Goal: Check status: Check status

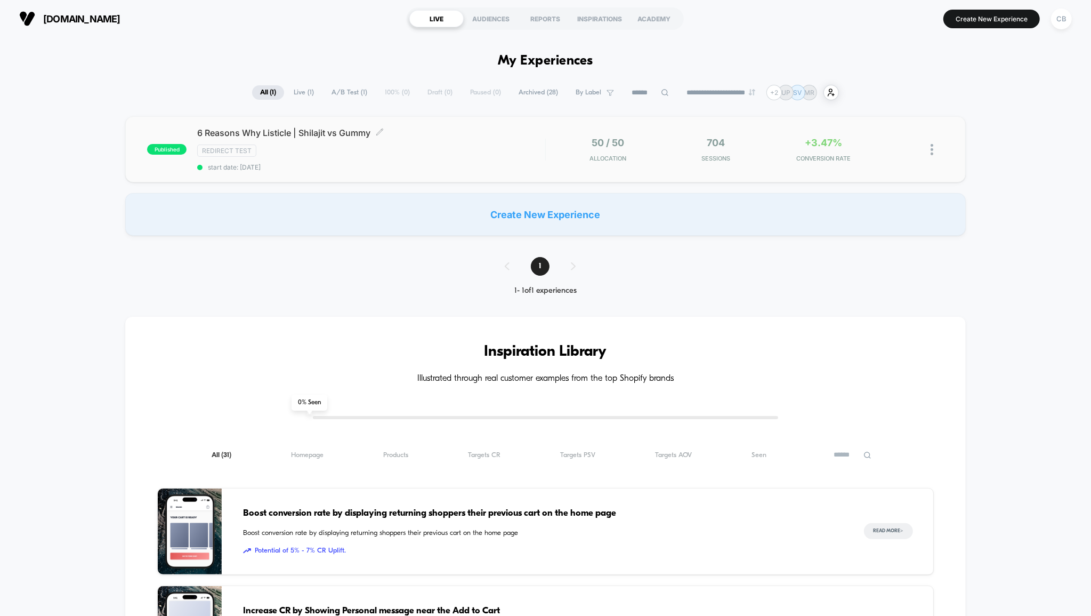
click at [451, 164] on span "start date: [DATE]" at bounding box center [371, 167] width 348 height 8
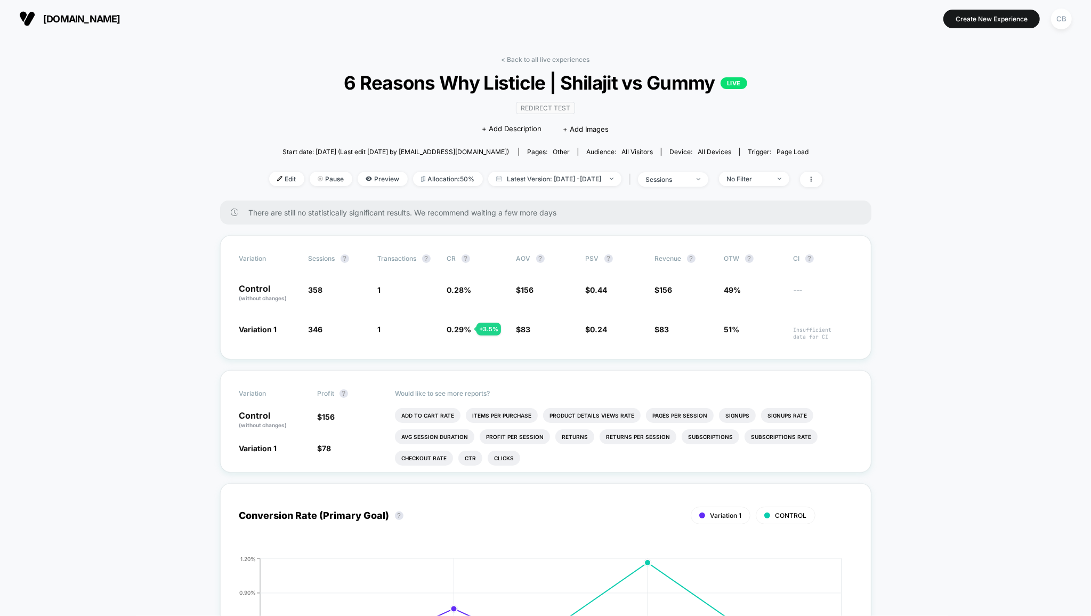
drag, startPoint x: 420, startPoint y: 160, endPoint x: 431, endPoint y: 176, distance: 19.4
